Goal: Go to known website: Go to known website

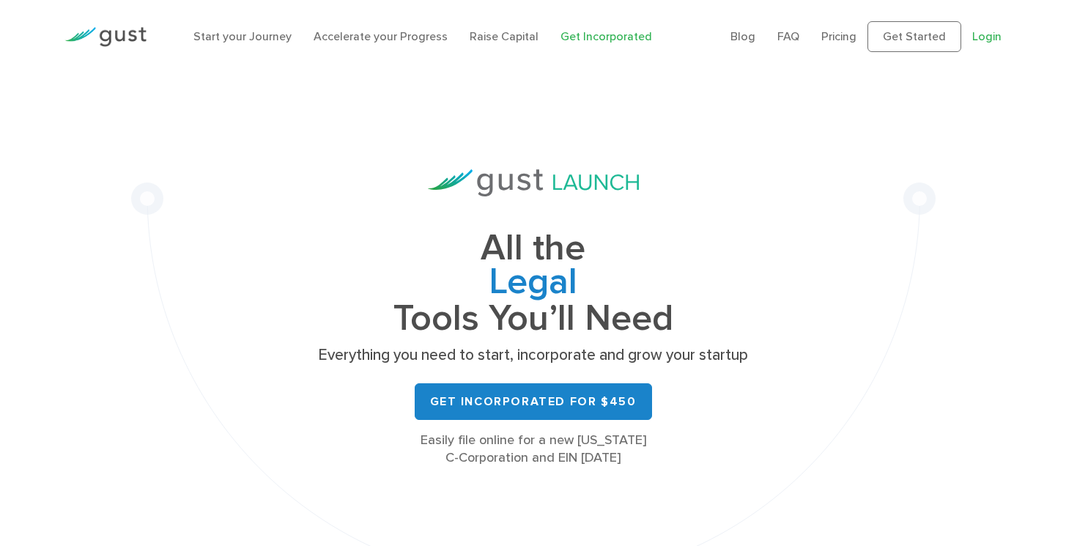
click at [988, 38] on link "Login" at bounding box center [987, 36] width 29 height 14
click at [989, 39] on link "Login" at bounding box center [987, 36] width 29 height 14
click at [985, 29] on li "Login" at bounding box center [987, 37] width 29 height 18
click at [989, 36] on link "Login" at bounding box center [987, 36] width 29 height 14
